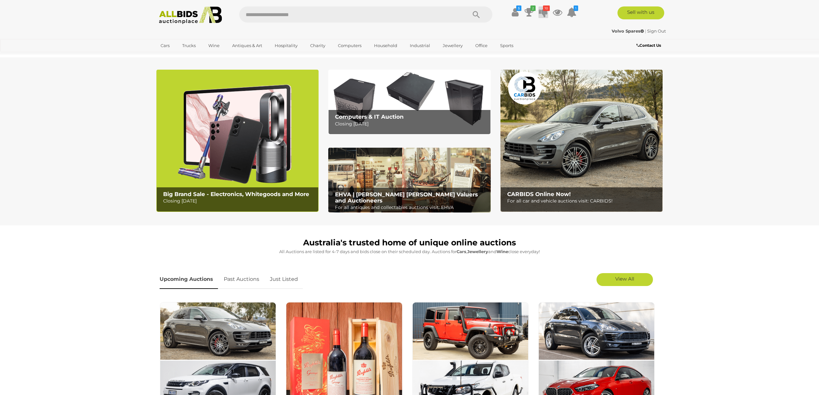
click at [544, 12] on icon at bounding box center [543, 12] width 9 height 12
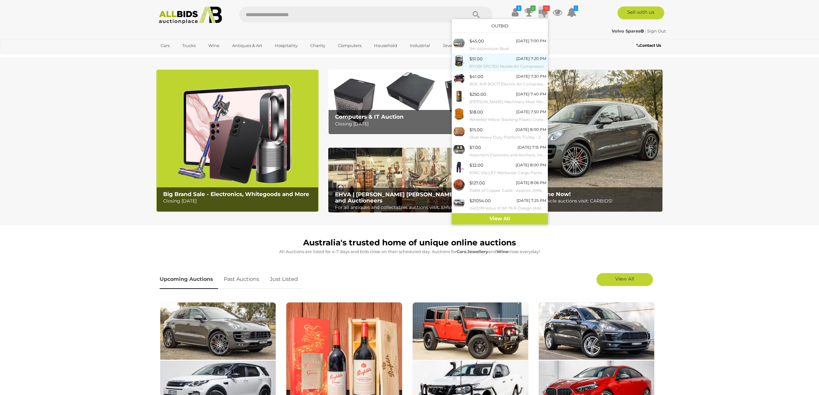
click at [463, 61] on img at bounding box center [458, 60] width 11 height 11
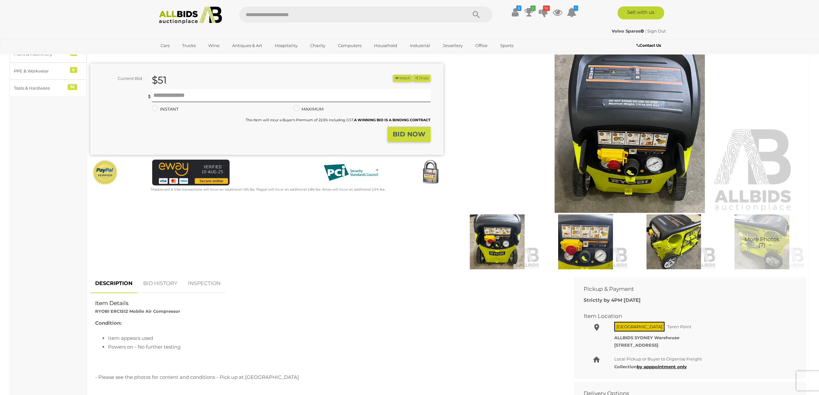
scroll to position [86, 0]
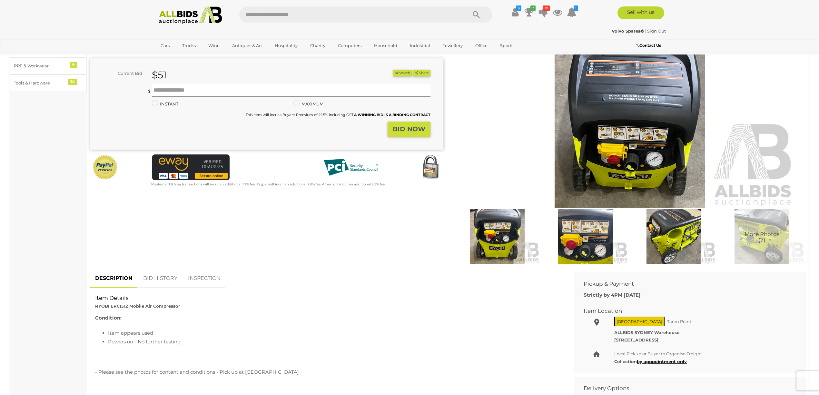
click at [682, 241] on img at bounding box center [673, 236] width 85 height 55
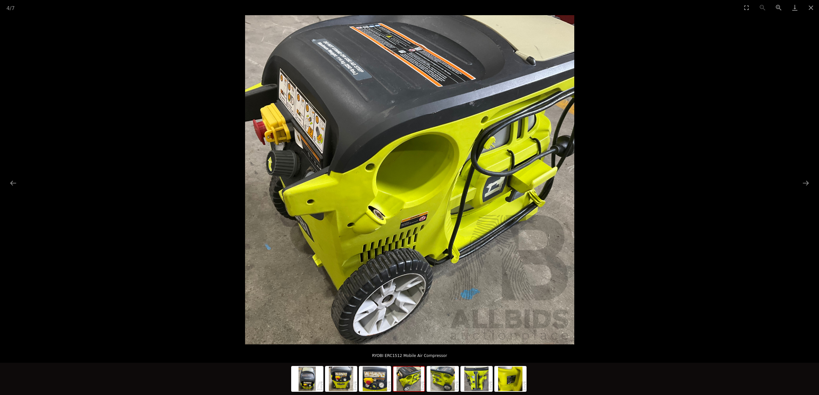
click at [417, 385] on img at bounding box center [408, 379] width 31 height 25
click at [447, 382] on img at bounding box center [442, 379] width 31 height 25
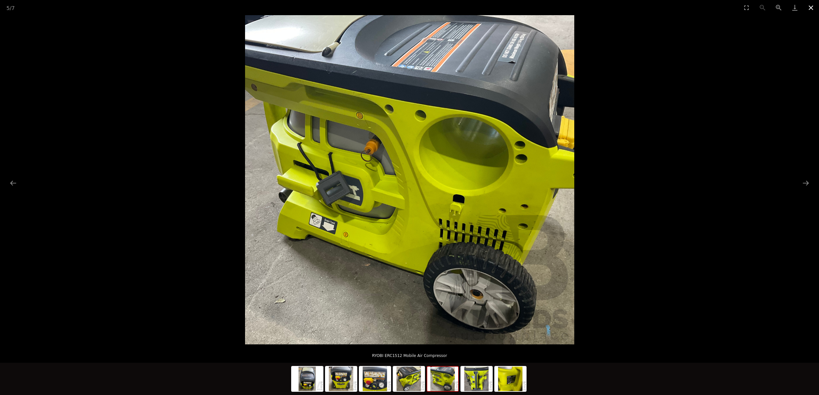
click at [809, 8] on button "Close gallery" at bounding box center [811, 7] width 16 height 15
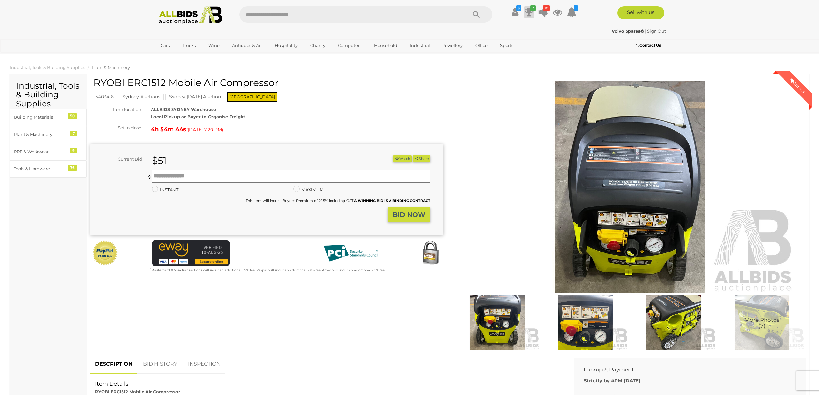
click at [531, 9] on icon "2" at bounding box center [533, 7] width 5 height 5
click at [545, 10] on icon "10" at bounding box center [546, 7] width 7 height 5
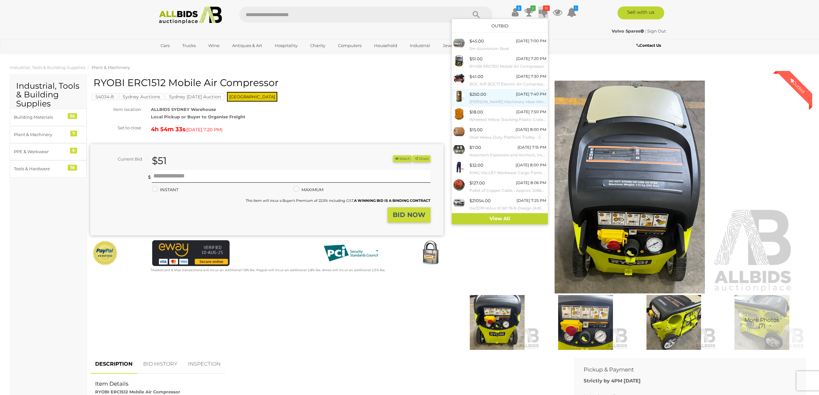
click at [476, 97] on div "$250.00" at bounding box center [478, 94] width 17 height 7
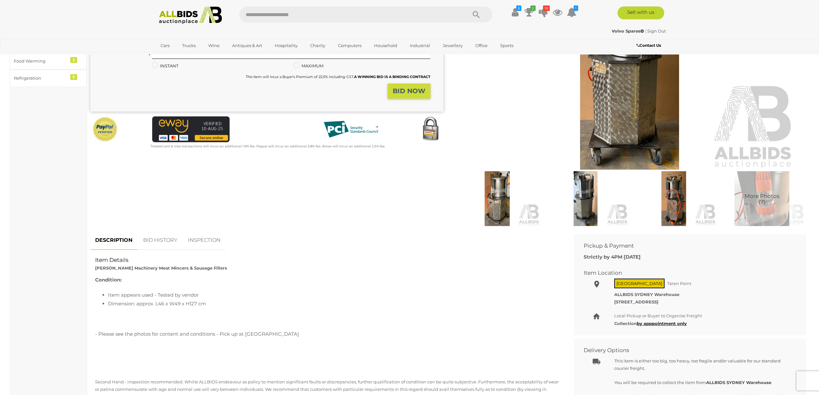
scroll to position [129, 0]
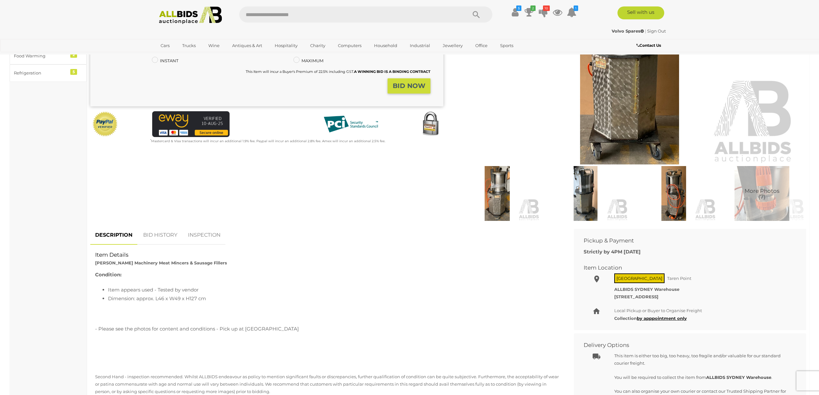
click at [152, 235] on link "BID HISTORY" at bounding box center [160, 235] width 44 height 19
